Goal: Transaction & Acquisition: Purchase product/service

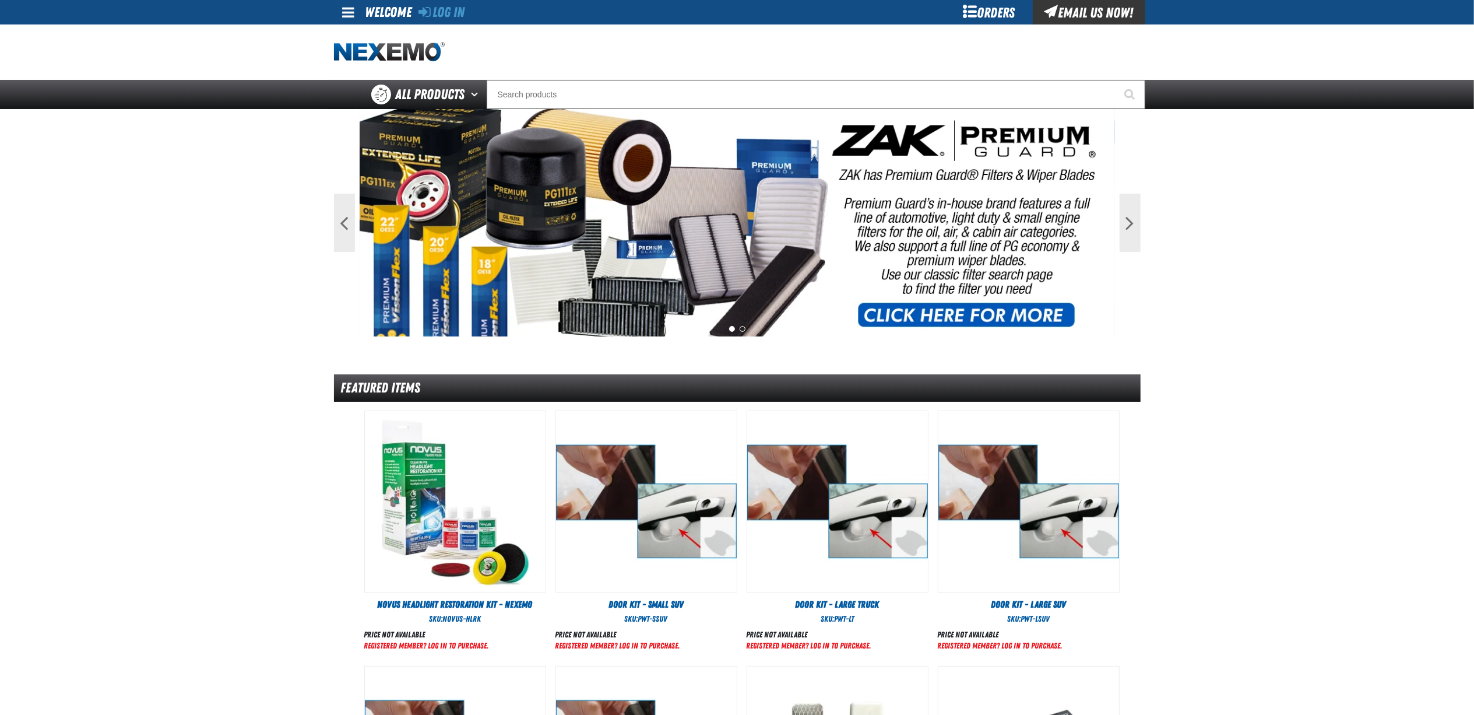
click at [1000, 19] on div "Orders" at bounding box center [989, 12] width 87 height 24
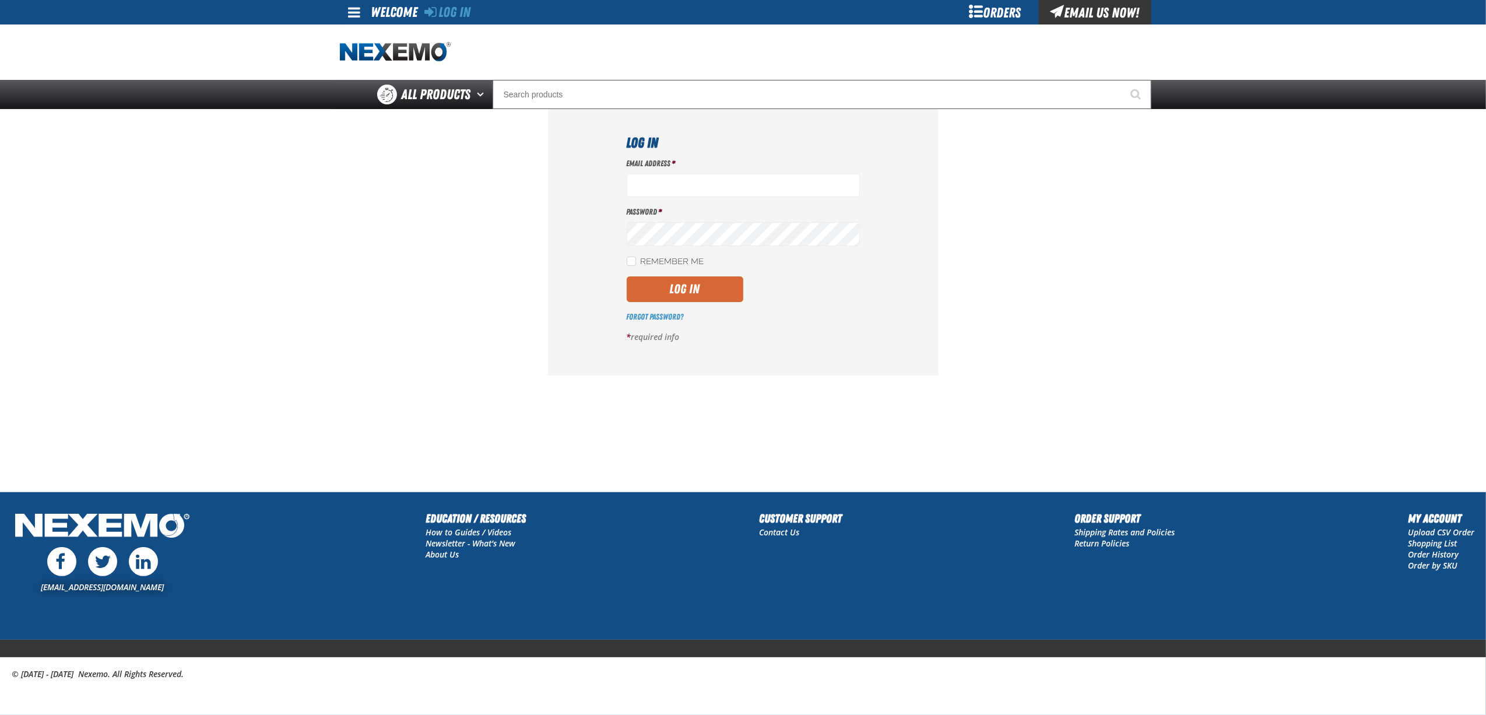
type input "bnavarro01@vtaig.com"
click at [698, 294] on button "Log In" at bounding box center [685, 289] width 117 height 26
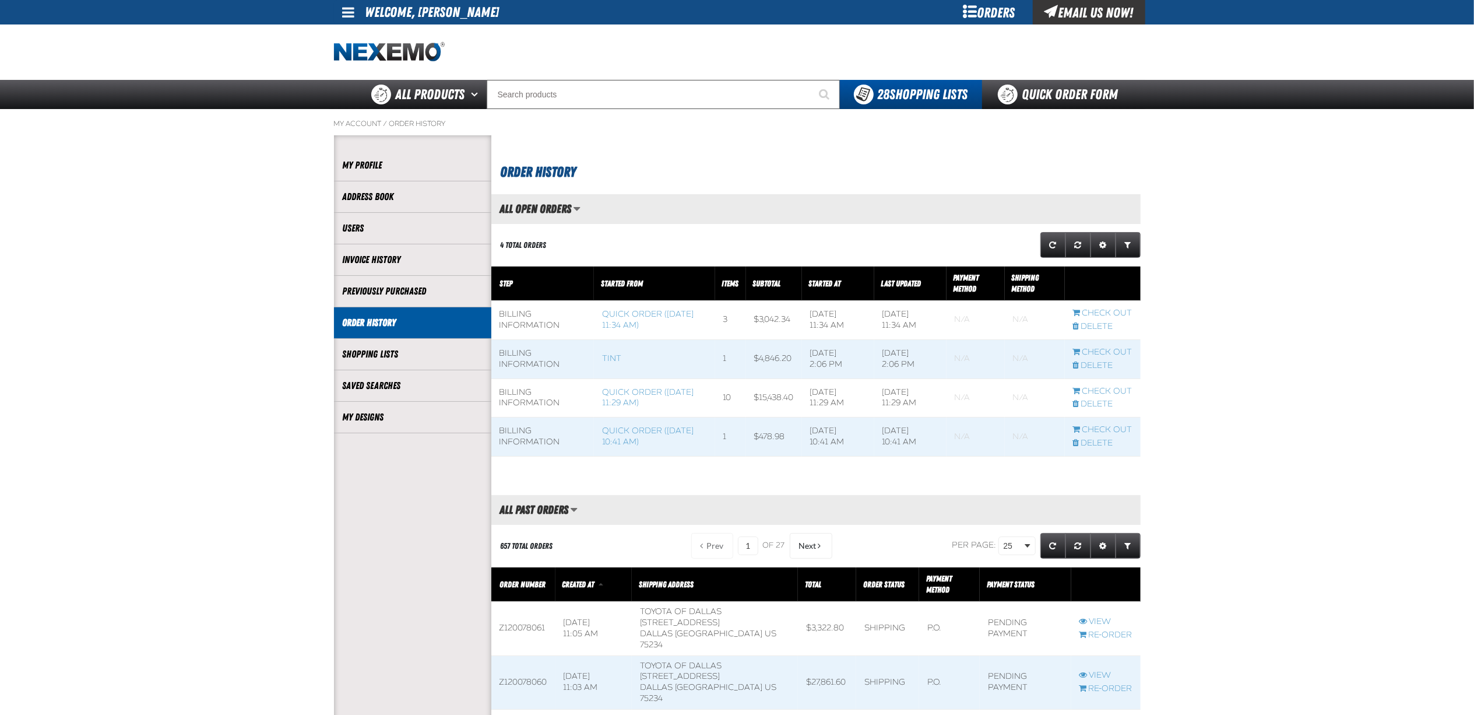
scroll to position [1, 1]
click at [1058, 83] on link "Quick Order Form" at bounding box center [1061, 94] width 158 height 29
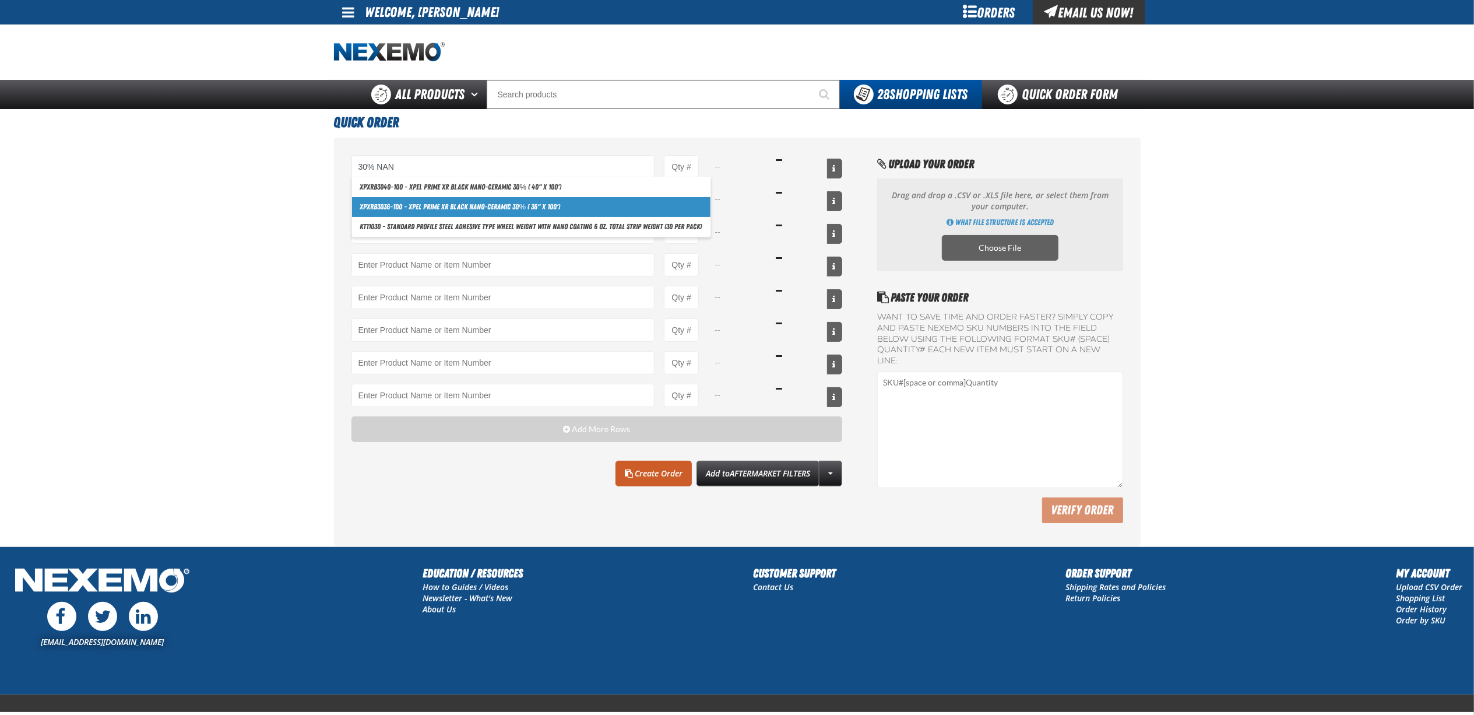
click at [529, 210] on link "XPXRB3036-100 - XPEL PRIME XR Black Nano-Ceramic 30% ( 36" x 100')" at bounding box center [531, 207] width 359 height 20
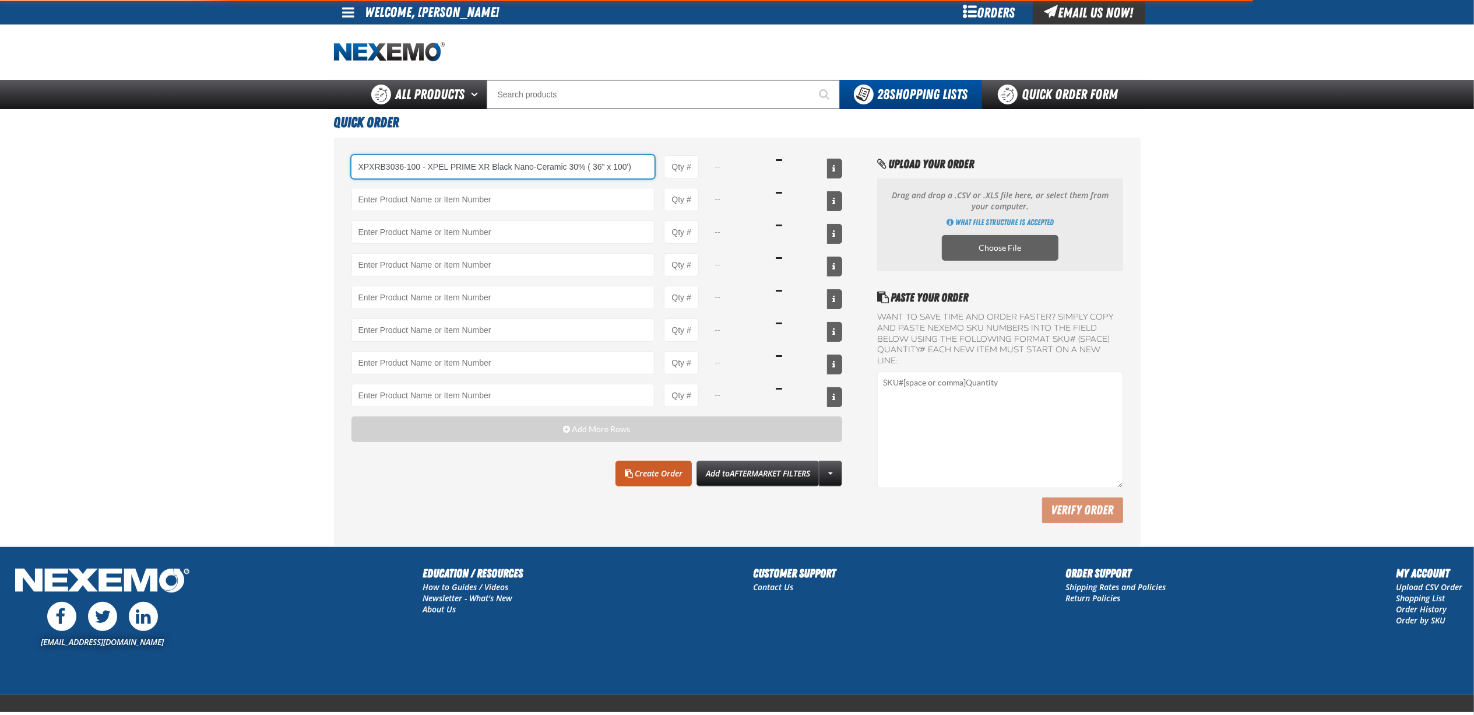
type input "XPXRB3036-100 - XPEL PRIME XR Black Nano-Ceramic 30% ( 36&quot; x 100&#x27;)"
type input "1"
select select "roll"
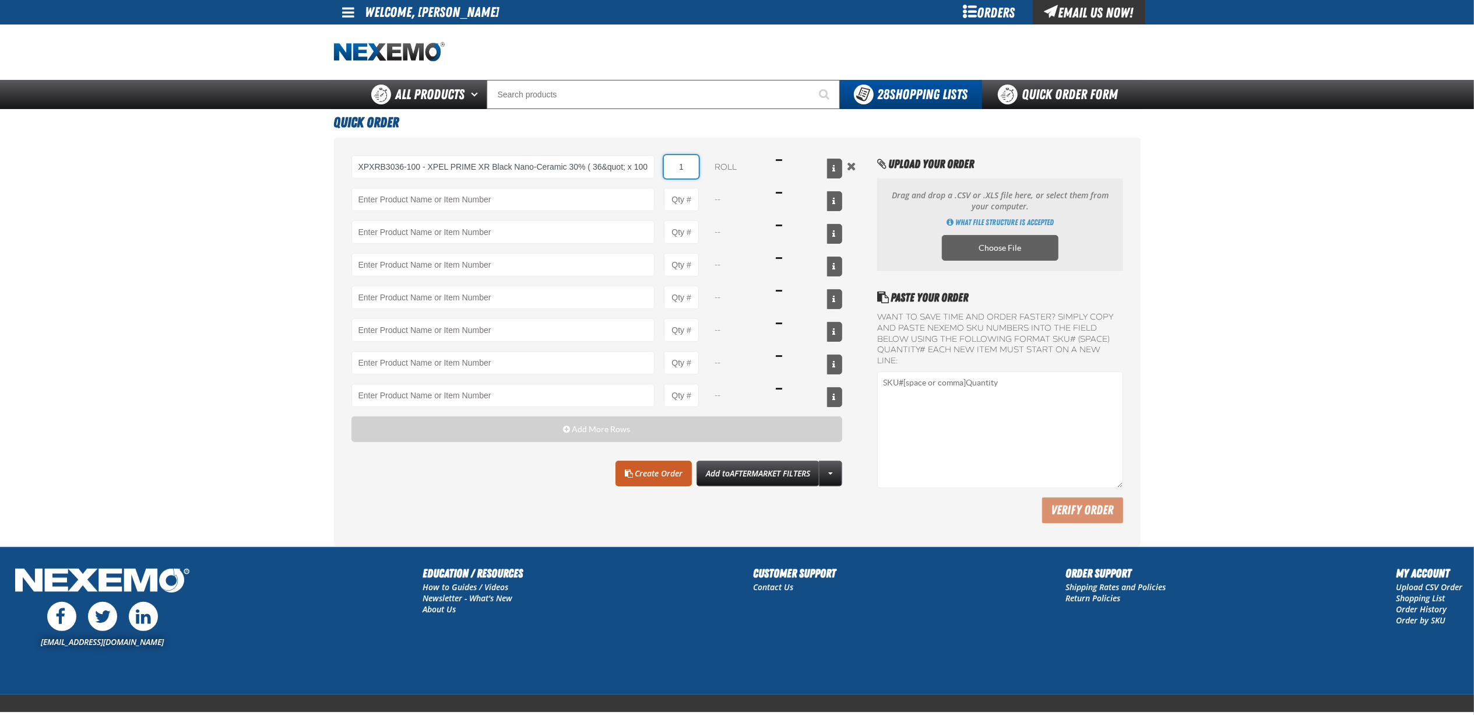
click at [679, 164] on input "1" at bounding box center [681, 166] width 35 height 23
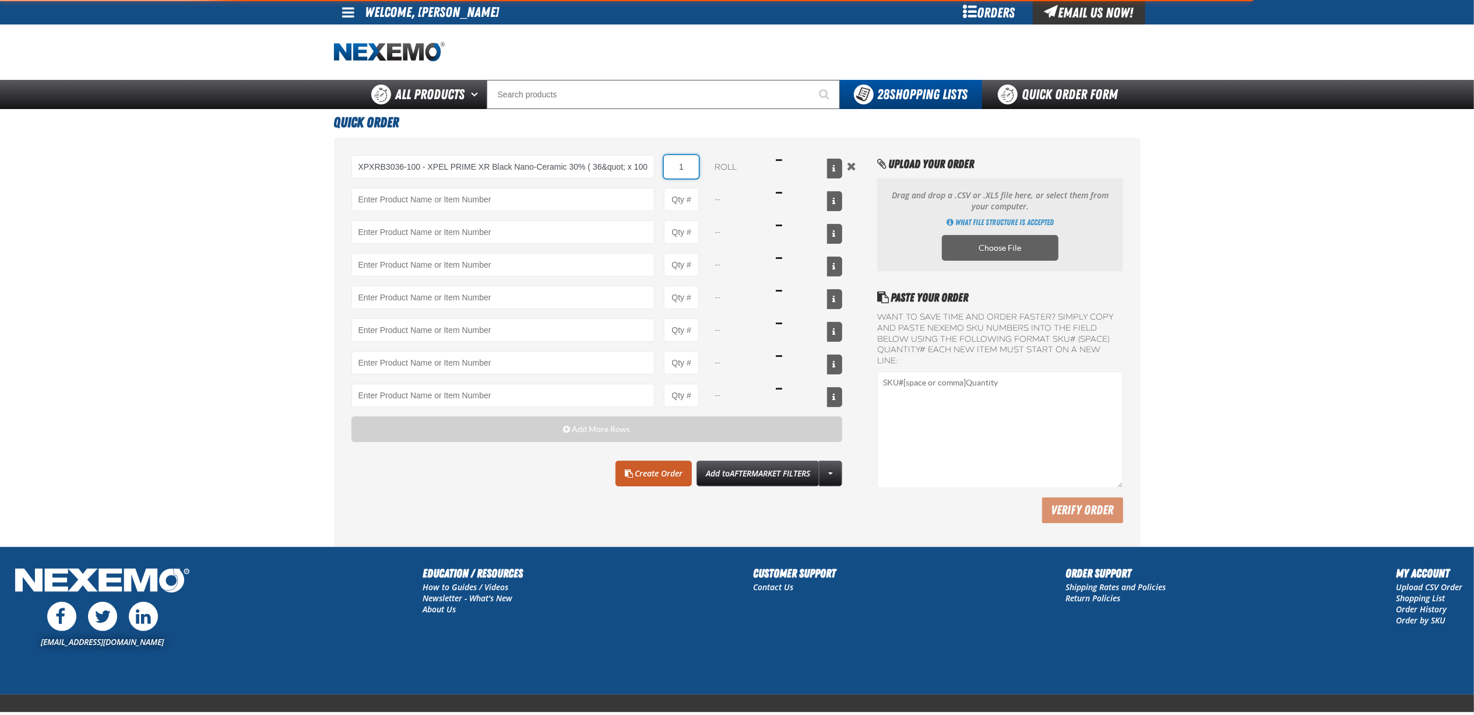
type input "XPXRB3036-100 - XPEL PRIME XR Black Nano-Ceramic 30% ( 36&quot; x 100&#x27;)"
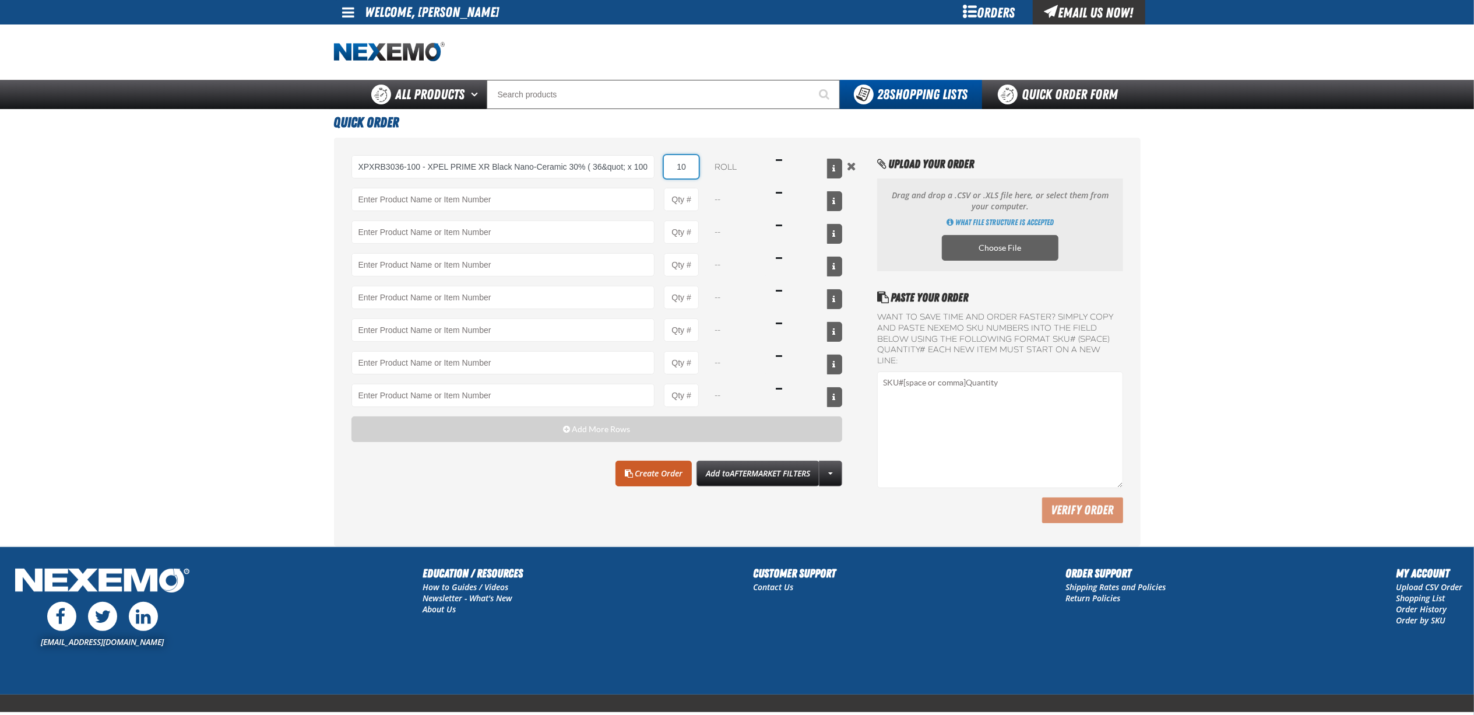
type input "10"
click at [71, 261] on main "Quick Order XPXRB3036-100 - XPEL PRIME XR Black Nano-Ceramic 30% ( 36&quot; x 1…" at bounding box center [737, 327] width 1474 height 437
click at [642, 478] on link "Create Order" at bounding box center [654, 474] width 76 height 26
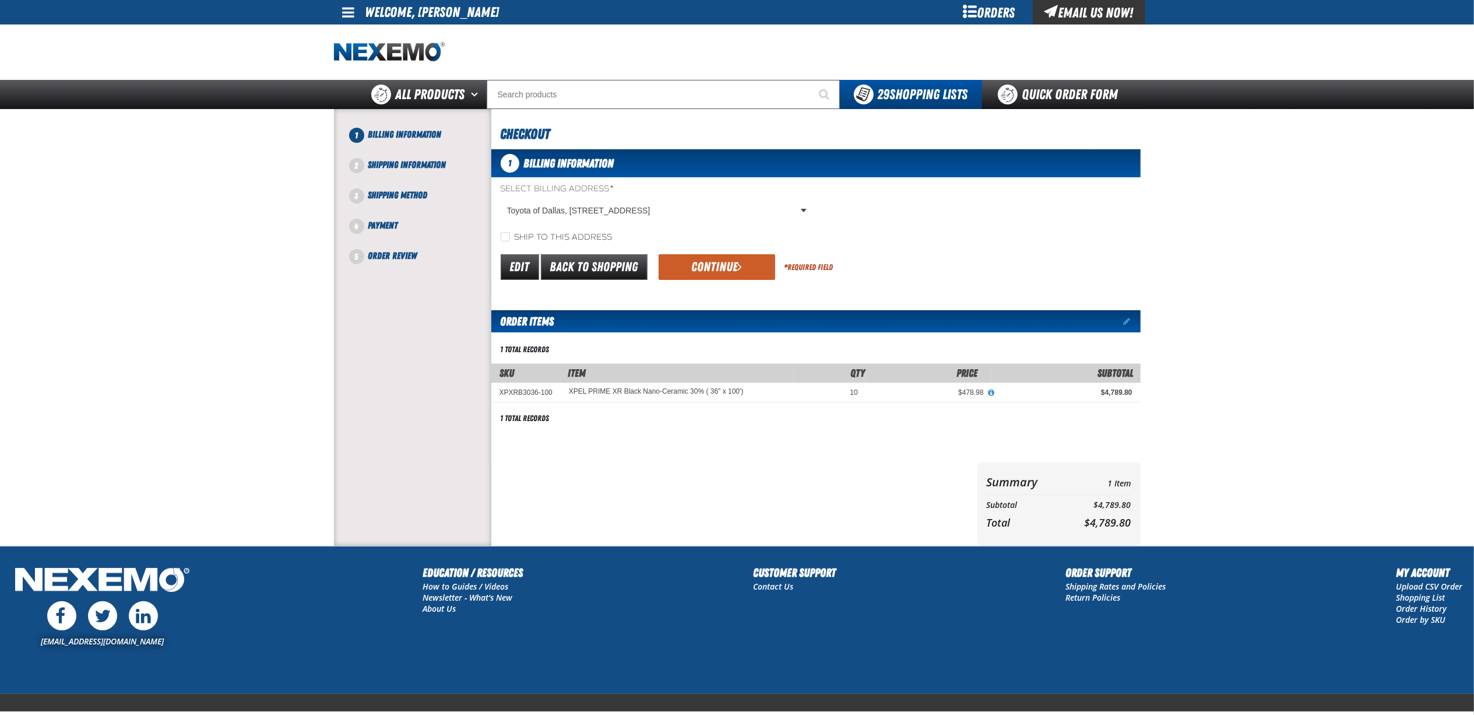
click at [733, 281] on div "Edit Back to Shopping Continue * Required Field" at bounding box center [815, 267] width 649 height 30
click at [731, 250] on form "Select Billing Address * Toyota of Dallas, [STREET_ADDRESS] Toyota of Dallas, […" at bounding box center [815, 232] width 649 height 99
click at [729, 261] on button "Continue" at bounding box center [717, 267] width 117 height 26
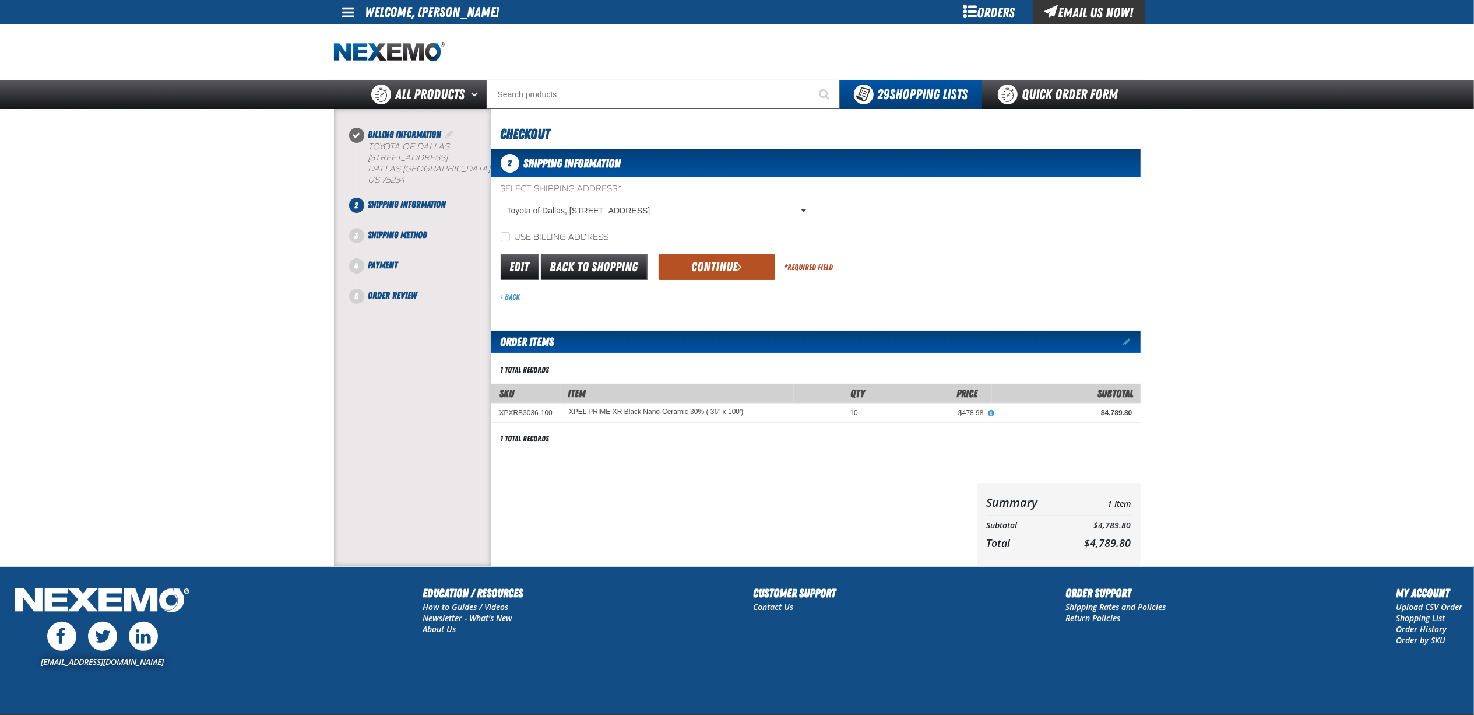
click at [704, 265] on button "Continue" at bounding box center [717, 267] width 117 height 26
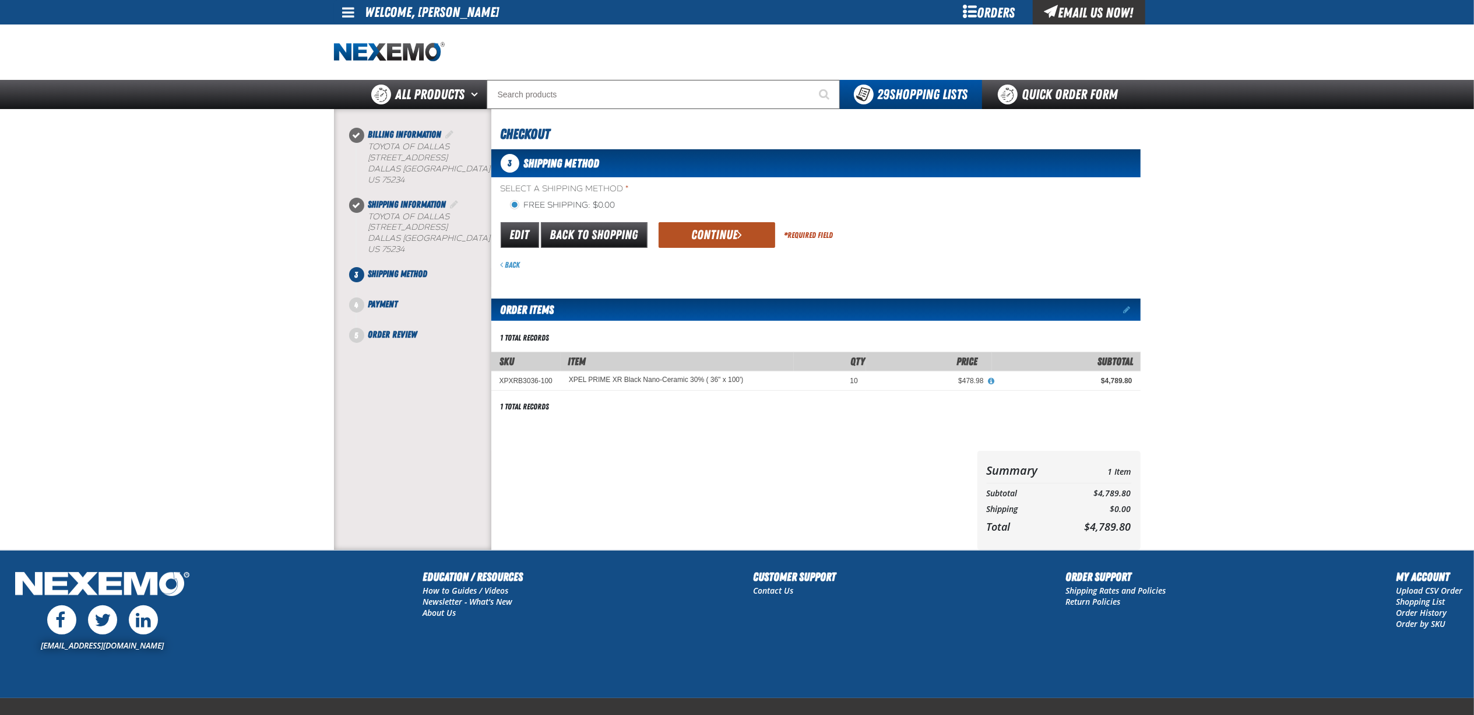
click at [756, 238] on button "Continue" at bounding box center [717, 235] width 117 height 26
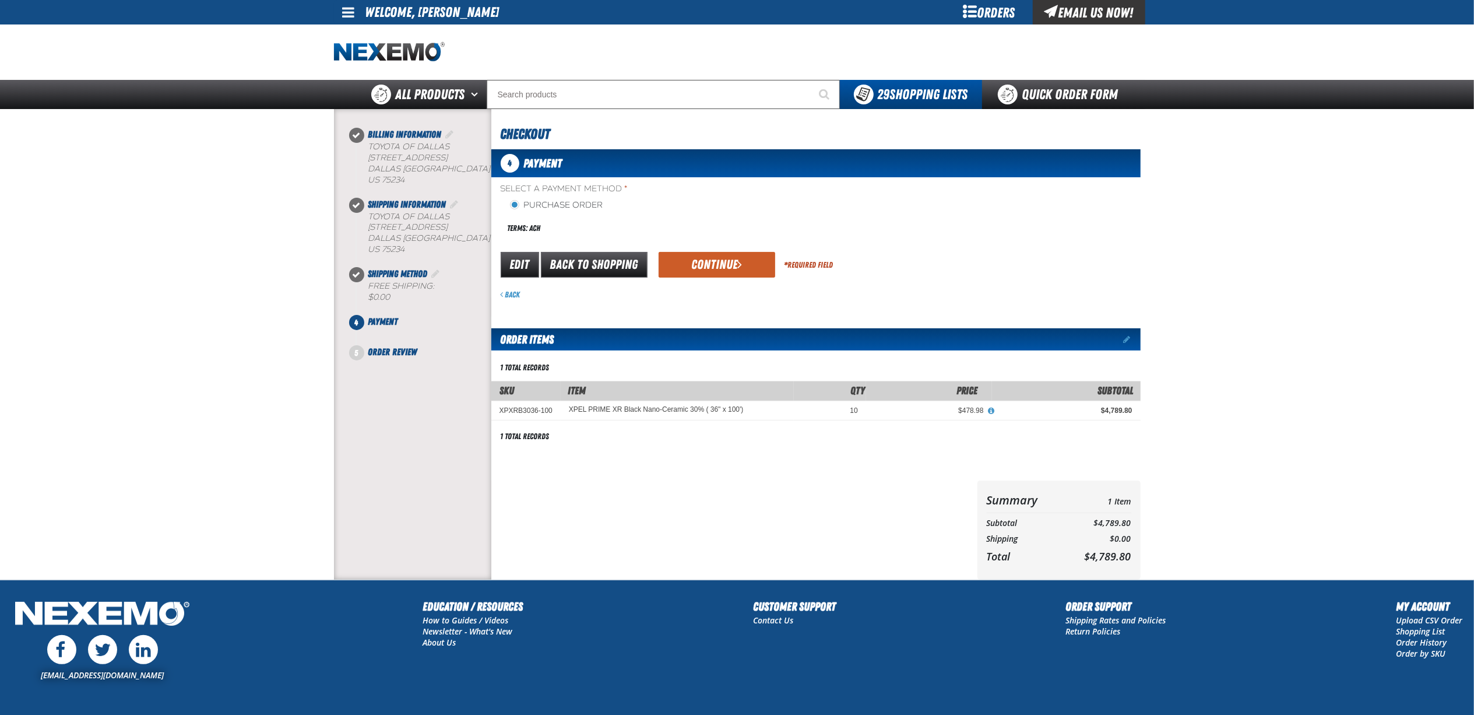
click at [712, 513] on div at bounding box center [732, 529] width 482 height 99
click at [712, 266] on button "Continue" at bounding box center [717, 265] width 117 height 26
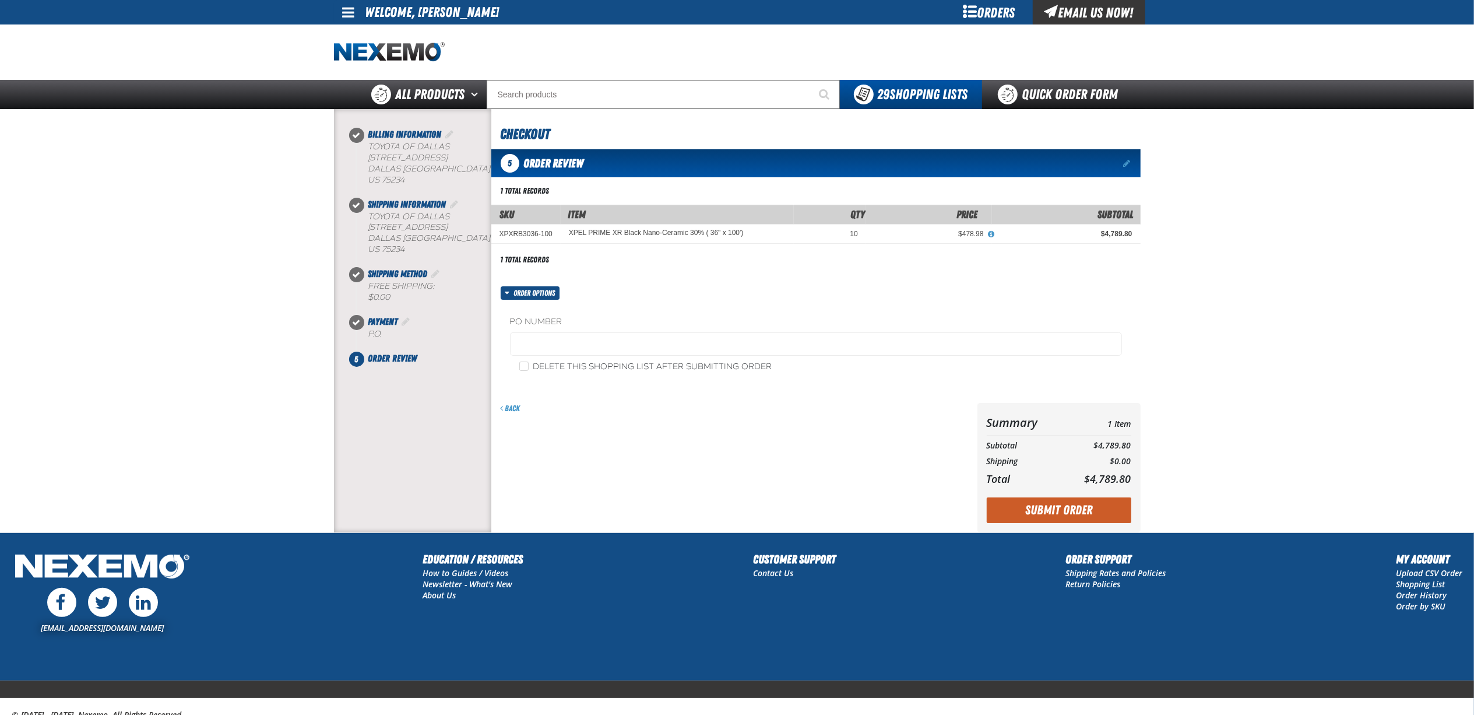
click at [535, 371] on label "Delete this shopping list after submitting order" at bounding box center [645, 366] width 253 height 11
click at [529, 371] on input "Delete this shopping list after submitting order" at bounding box center [523, 365] width 9 height 9
checkbox input "true"
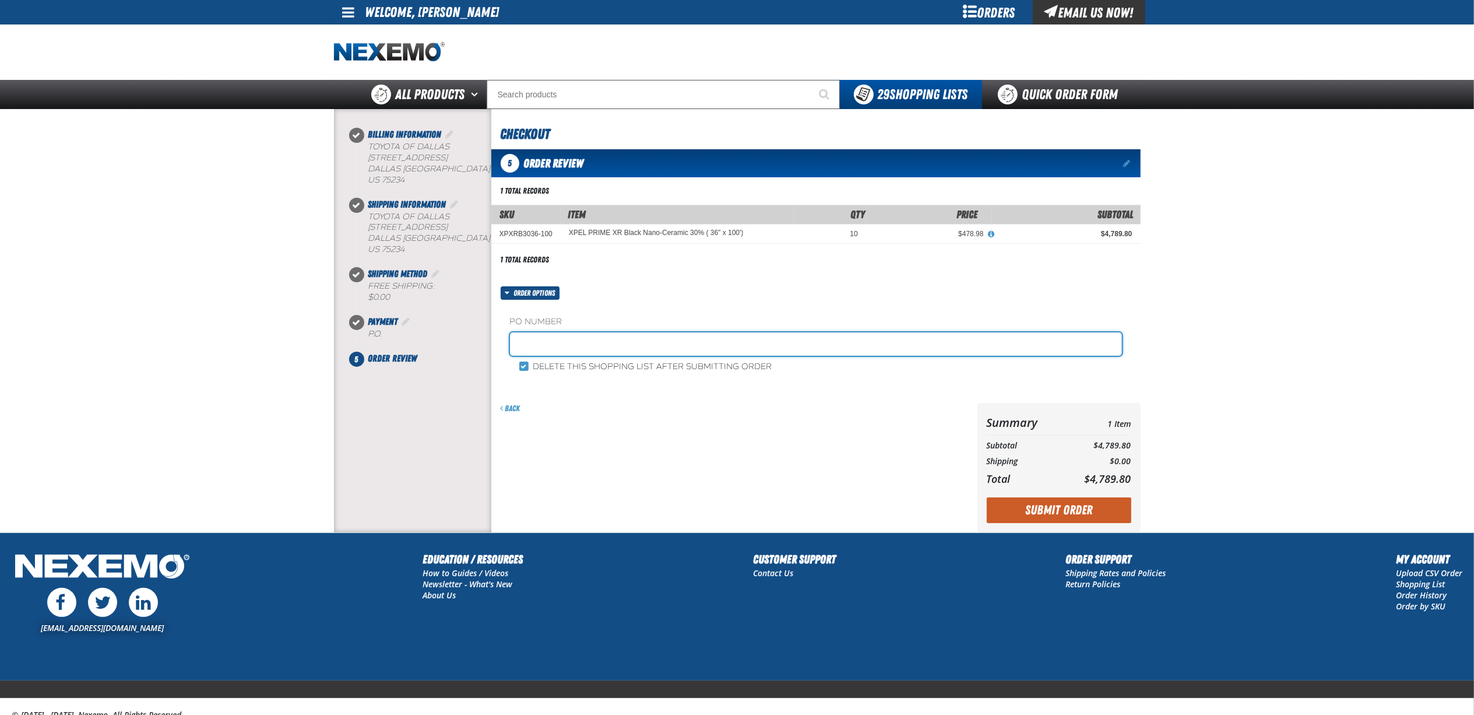
click at [578, 342] on input "text" at bounding box center [816, 343] width 612 height 23
type input "TINT"
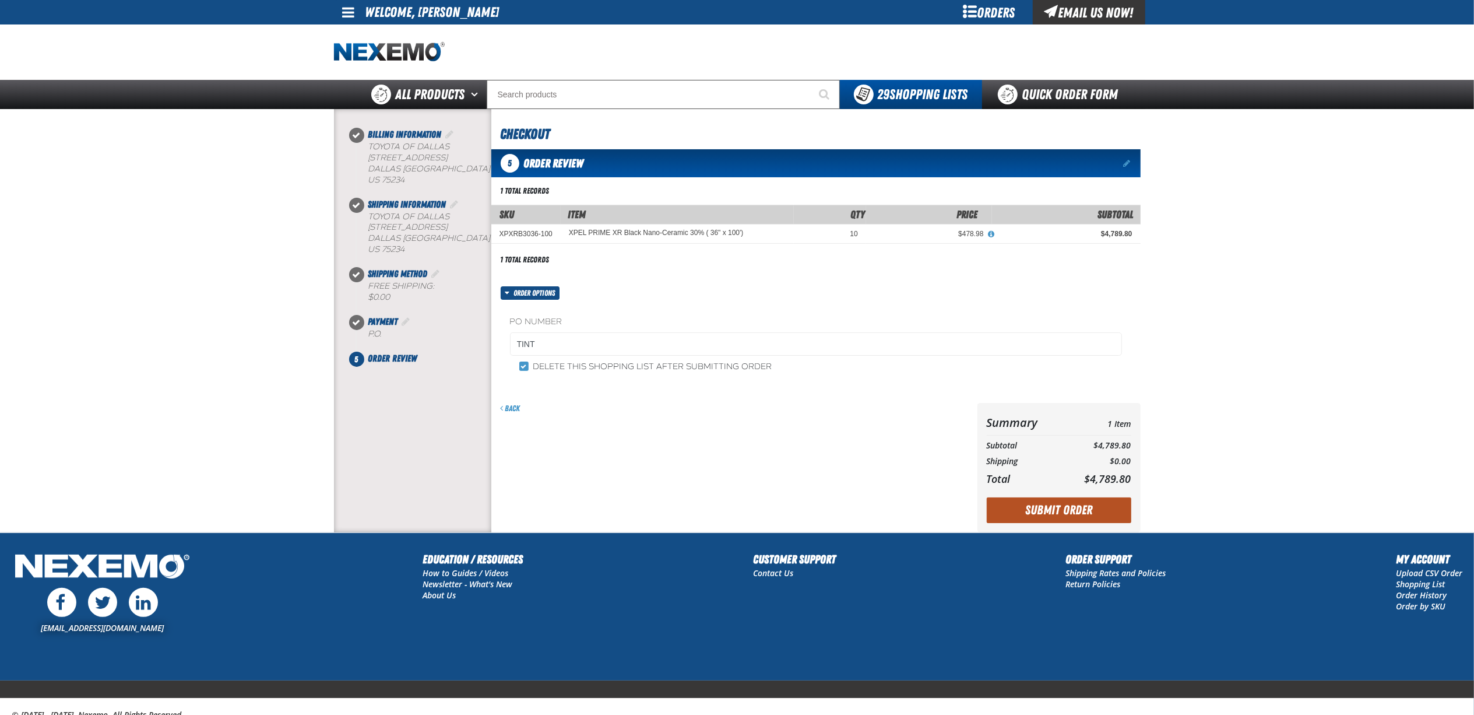
click at [1089, 511] on button "Submit Order" at bounding box center [1059, 510] width 145 height 26
